Goal: Navigation & Orientation: Go to known website

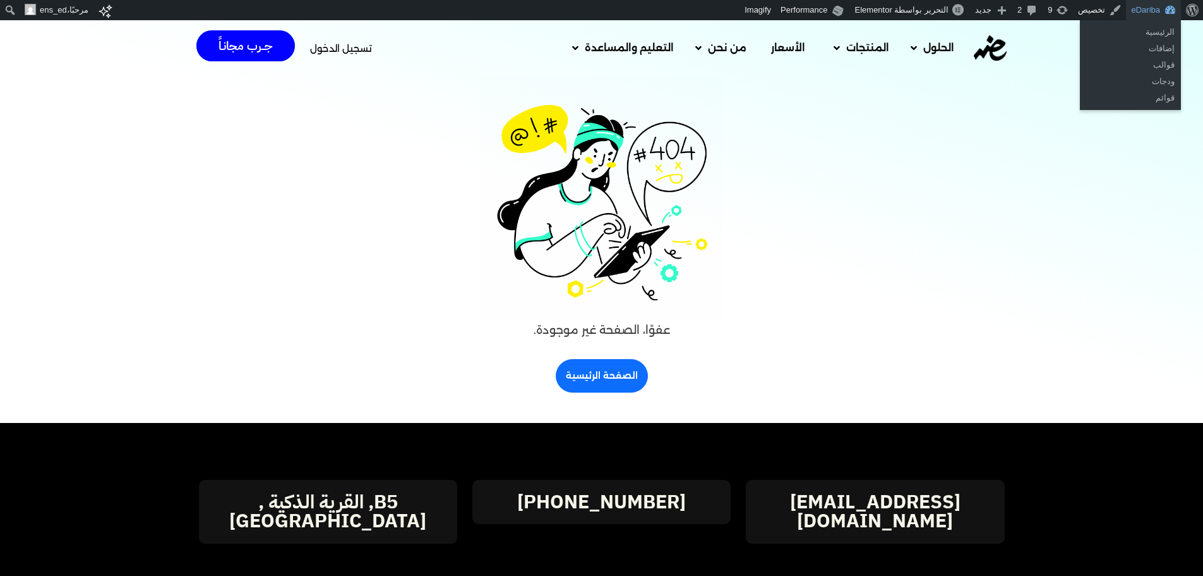
click at [1150, 12] on link "eDariba" at bounding box center [1153, 10] width 55 height 20
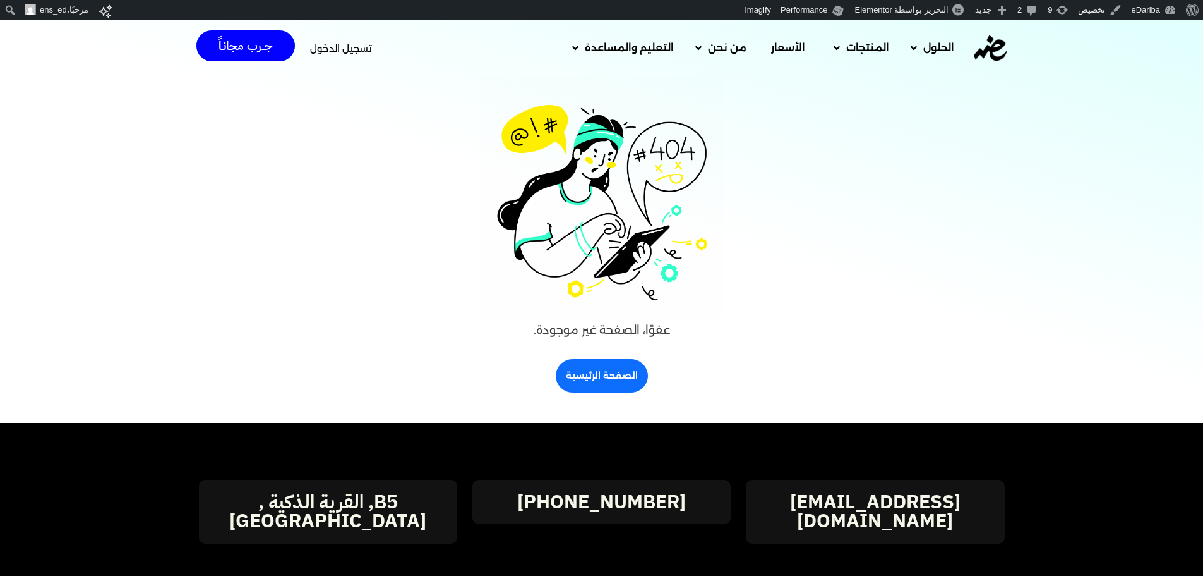
click at [476, 78] on div at bounding box center [602, 197] width 556 height 243
